Goal: Submit feedback/report problem: Submit feedback/report problem

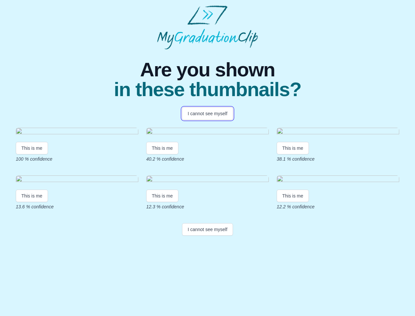
click at [208, 113] on button "I cannot see myself" at bounding box center [207, 113] width 51 height 12
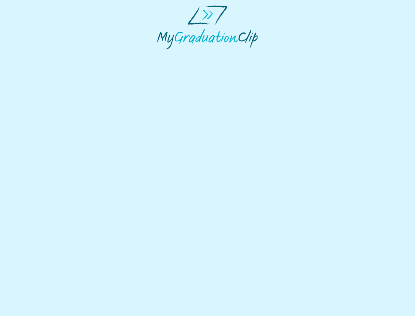
click at [32, 55] on html at bounding box center [207, 27] width 415 height 55
click at [163, 55] on html at bounding box center [207, 27] width 415 height 55
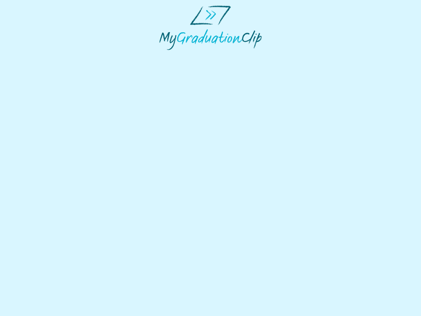
click at [295, 55] on html at bounding box center [210, 27] width 421 height 55
click at [32, 55] on html at bounding box center [210, 27] width 421 height 55
click at [163, 55] on html at bounding box center [210, 27] width 421 height 55
click at [295, 55] on html at bounding box center [210, 27] width 421 height 55
